Goal: Task Accomplishment & Management: Manage account settings

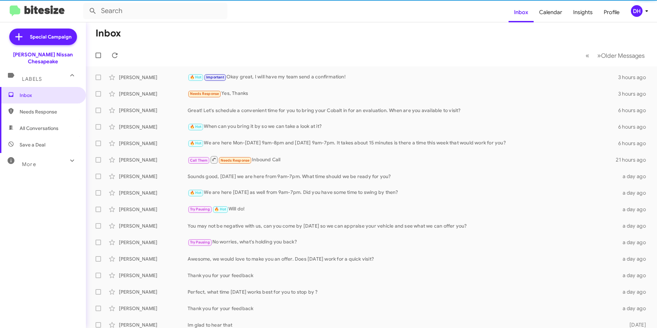
click at [54, 56] on div "[PERSON_NAME] Nissan Chesapeake" at bounding box center [43, 58] width 86 height 14
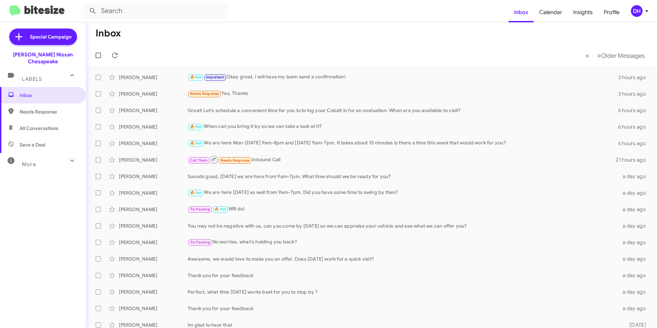
click at [633, 12] on div "DH" at bounding box center [637, 11] width 12 height 12
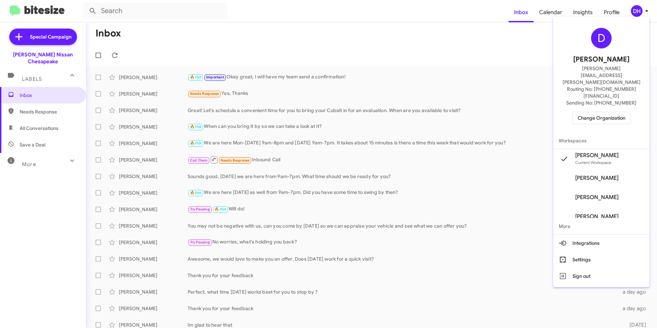
click at [614, 112] on span "Change Organization" at bounding box center [602, 118] width 48 height 12
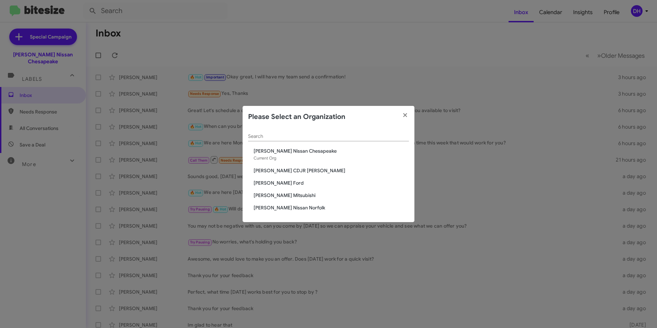
click at [281, 184] on span "[PERSON_NAME] Ford" at bounding box center [331, 182] width 155 height 7
